Goal: Find contact information: Find contact information

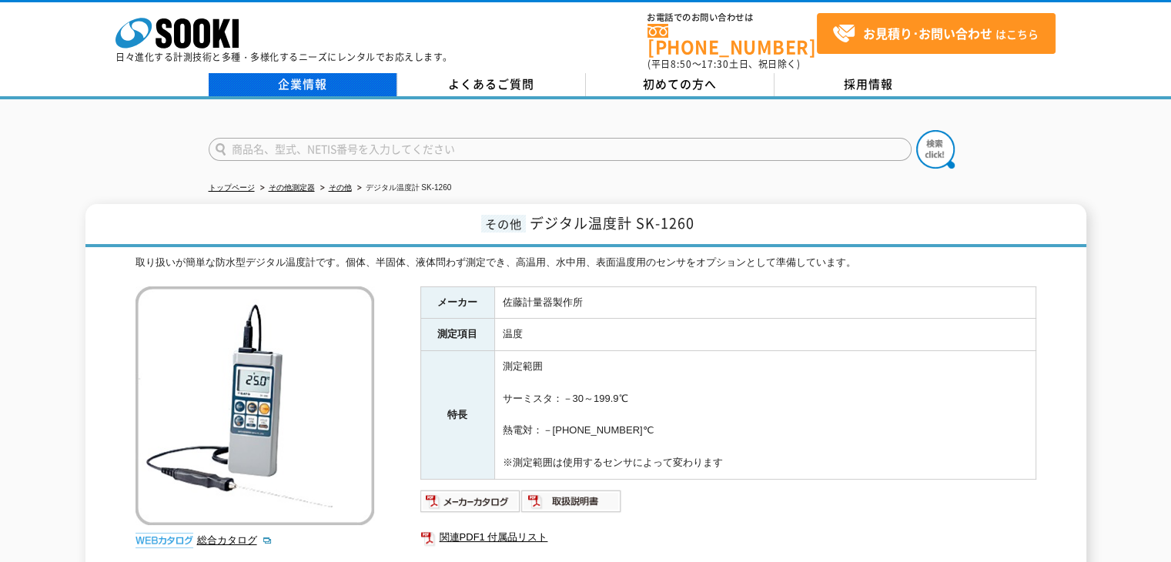
click at [331, 78] on link "企業情報" at bounding box center [303, 84] width 189 height 23
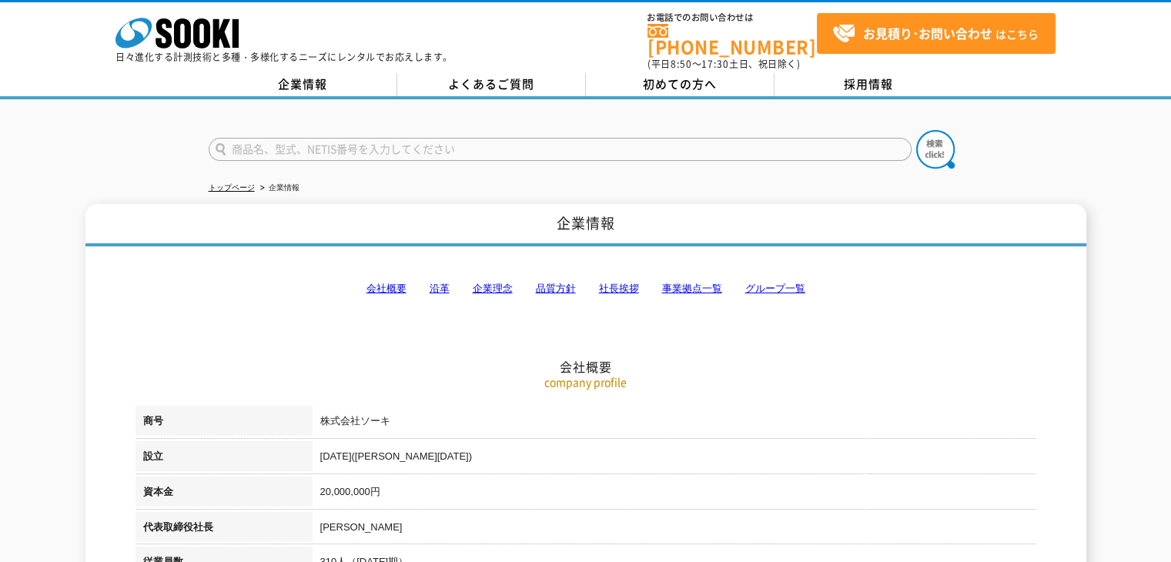
click at [690, 282] on link "事業拠点一覧" at bounding box center [692, 288] width 60 height 12
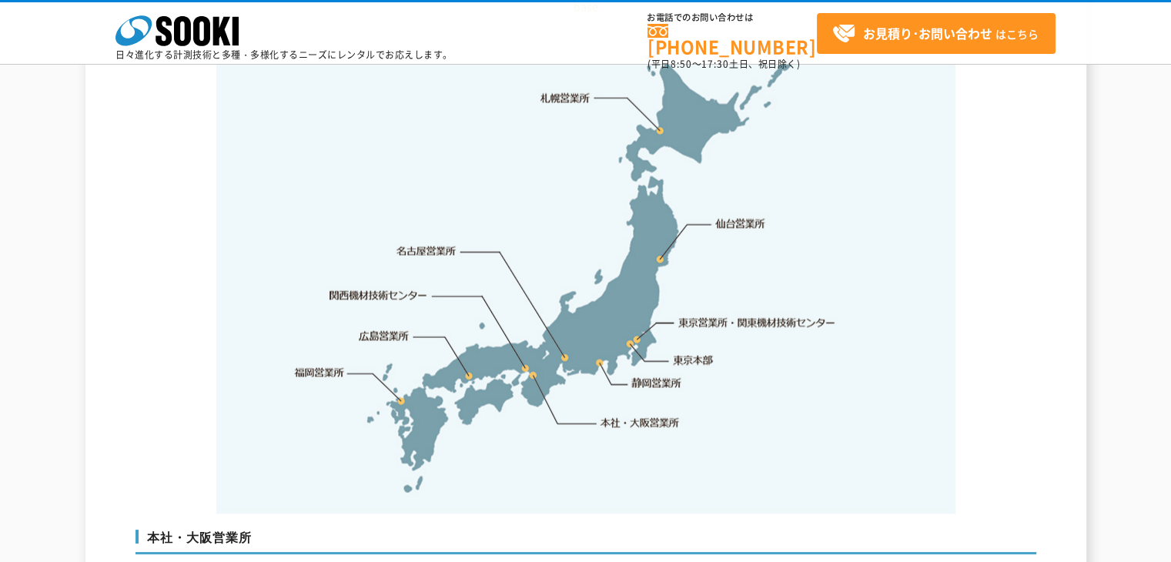
scroll to position [3243, 0]
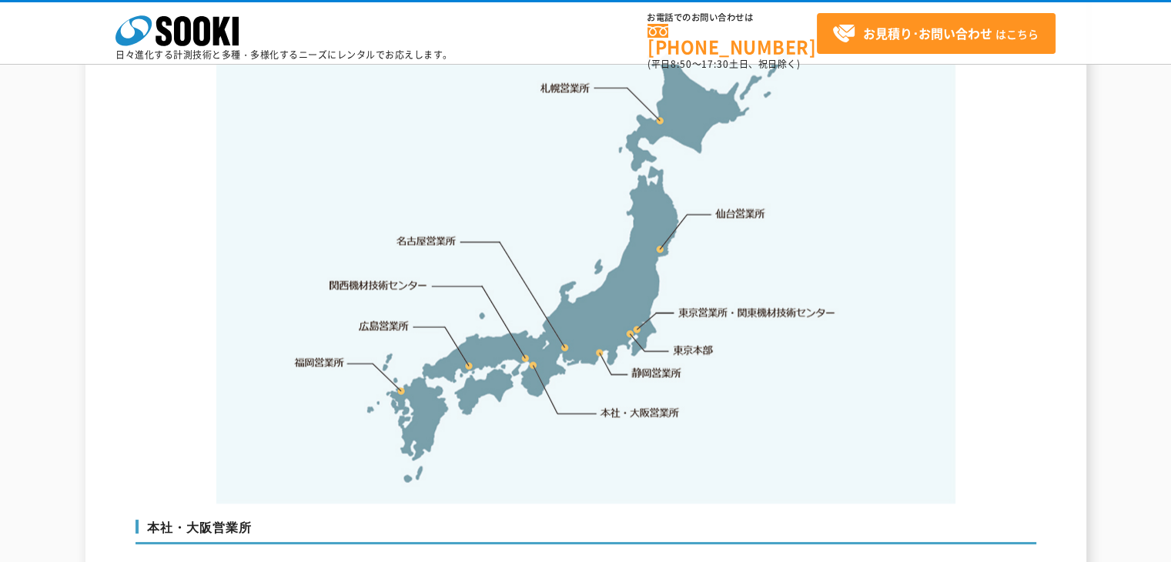
click at [700, 343] on link "東京本部" at bounding box center [693, 350] width 40 height 15
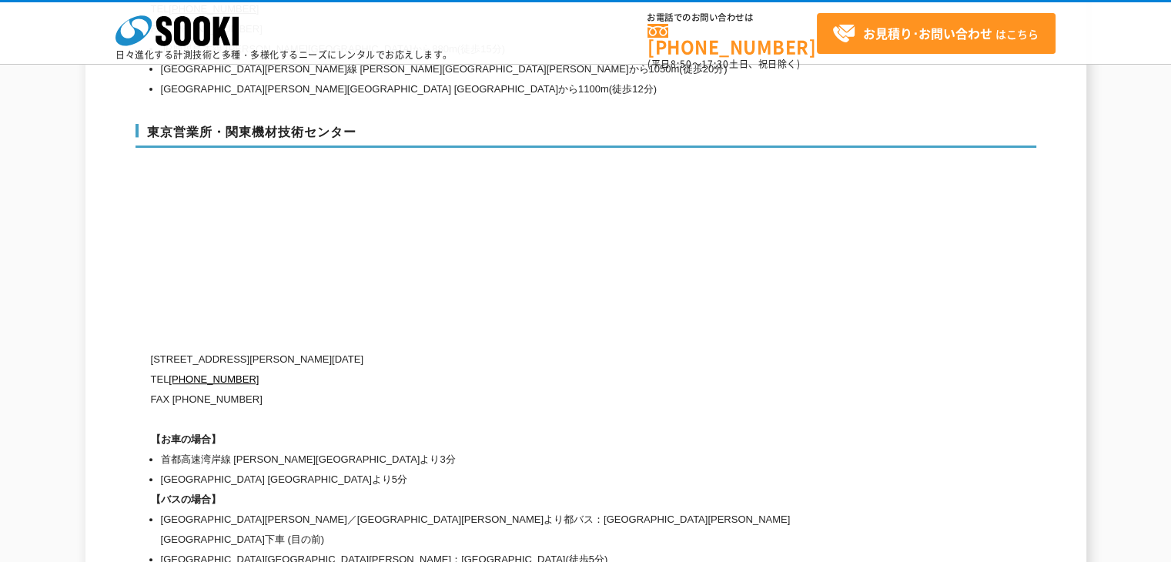
scroll to position [6453, 0]
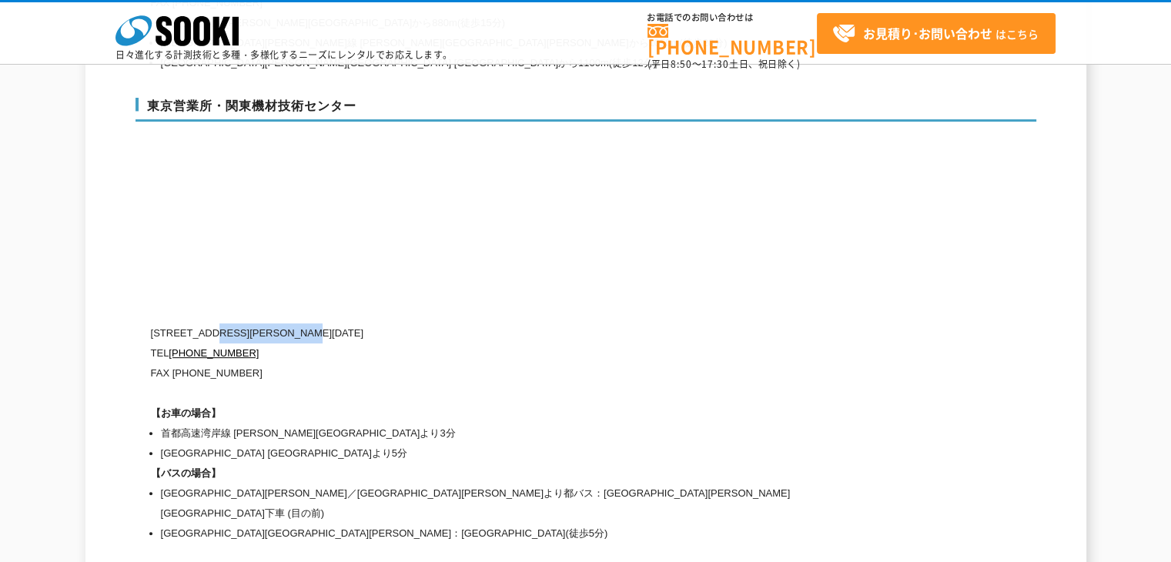
drag, startPoint x: 214, startPoint y: 296, endPoint x: 354, endPoint y: 288, distance: 140.3
click at [354, 323] on p "[STREET_ADDRESS][PERSON_NAME][DATE]" at bounding box center [520, 333] width 739 height 20
copy p "[PERSON_NAME][STREET_ADDRESS][DATE]"
click at [852, 356] on div "[STREET_ADDRESS][PERSON_NAME][DATE] [PHONE_NUMBER] FAX [PHONE_NUMBER] 【お車の場合】 首…" at bounding box center [520, 433] width 739 height 220
